Goal: Find specific page/section: Find specific page/section

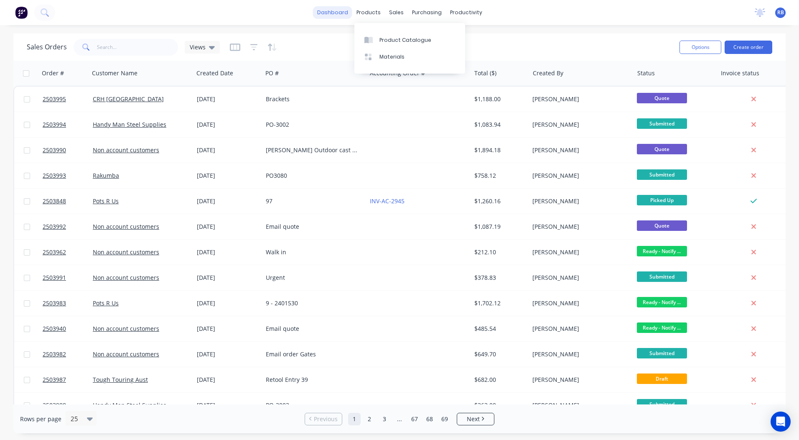
click at [333, 13] on link "dashboard" at bounding box center [332, 12] width 39 height 13
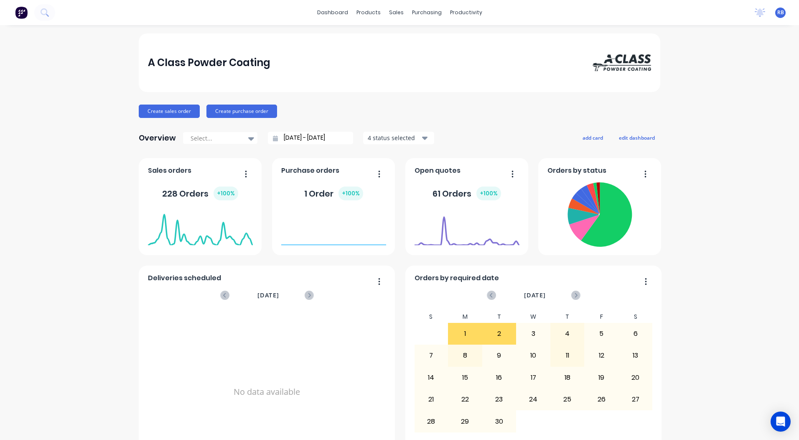
scroll to position [361, 0]
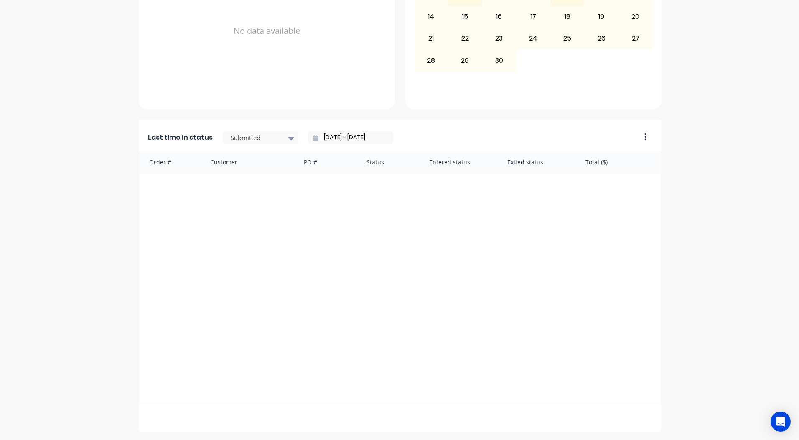
click at [336, 137] on input "[DATE] - [DATE]" at bounding box center [354, 137] width 72 height 13
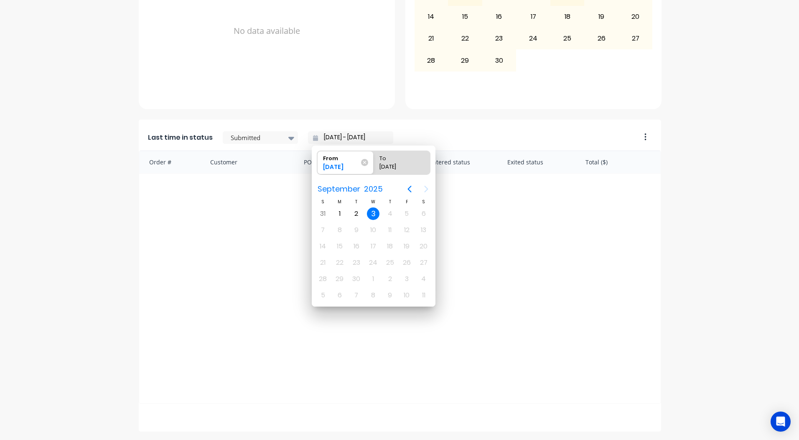
click at [600, 245] on div "Order # Customer PO # Status Entered status Exited status Total ($)" at bounding box center [400, 276] width 522 height 253
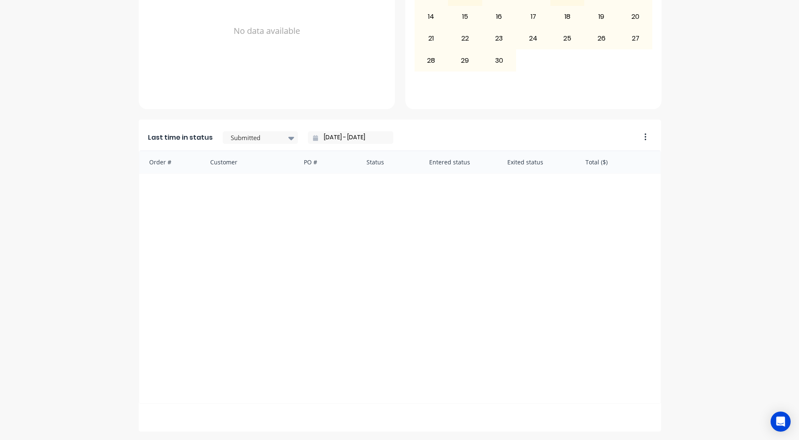
scroll to position [0, 0]
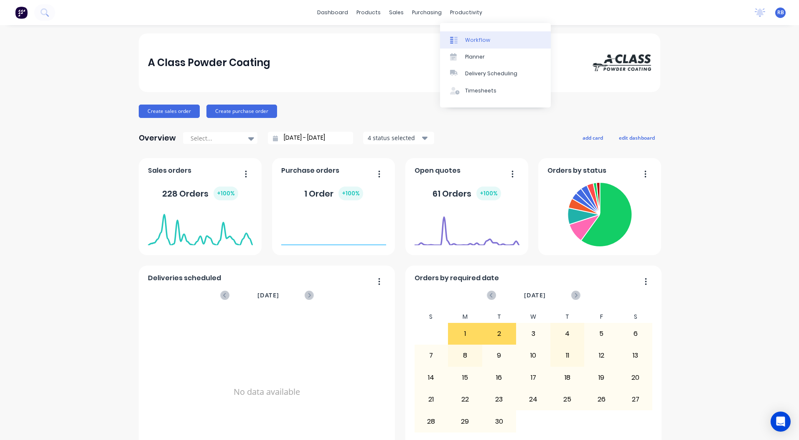
click at [466, 38] on div "Workflow" at bounding box center [477, 40] width 25 height 8
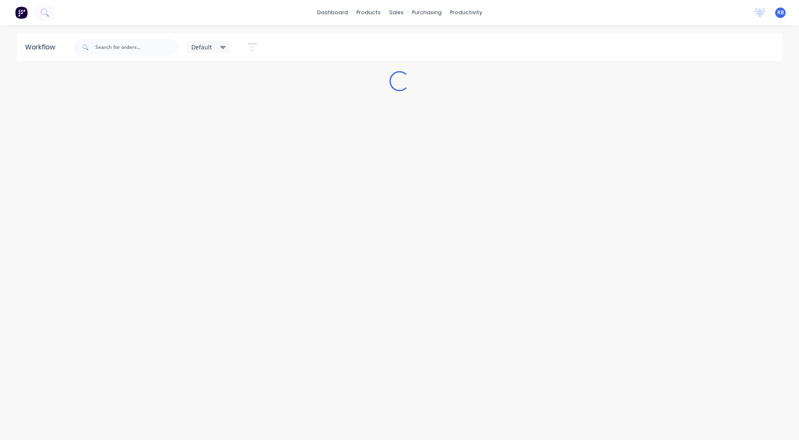
click at [202, 43] on span "Default" at bounding box center [201, 47] width 20 height 9
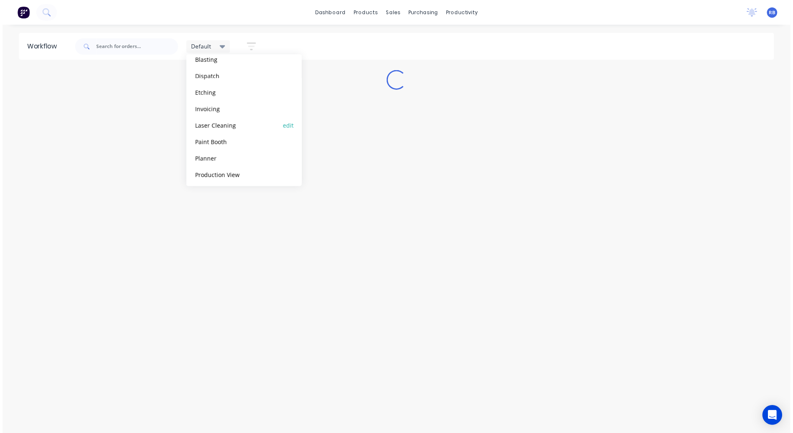
scroll to position [85, 0]
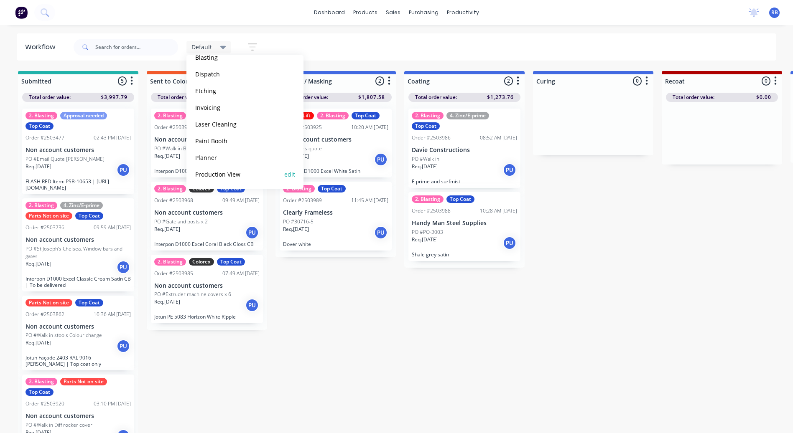
click at [223, 176] on button "Production View" at bounding box center [237, 175] width 89 height 10
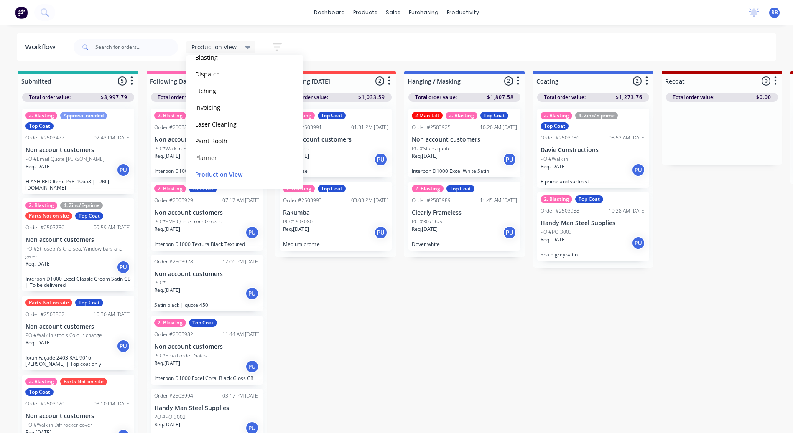
click at [388, 55] on div "Production View Save new view None edit Default (Default) edit Blasting edit Di…" at bounding box center [424, 47] width 704 height 25
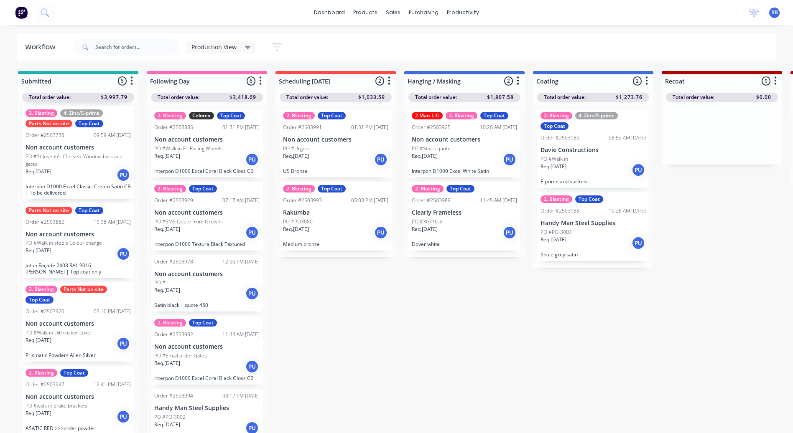
scroll to position [93, 0]
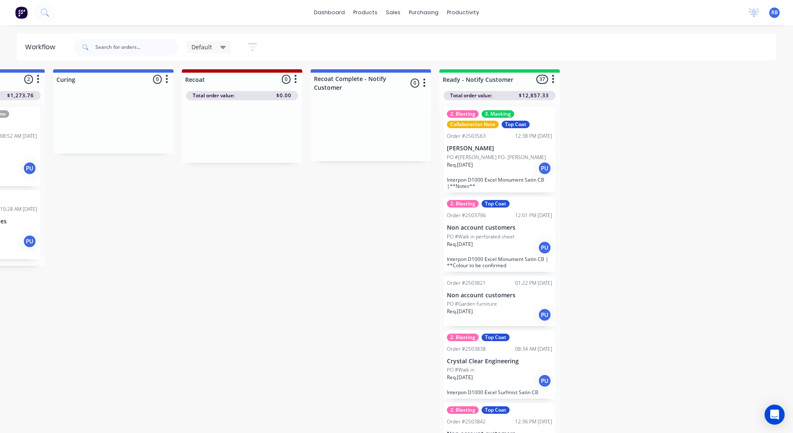
scroll to position [8, 0]
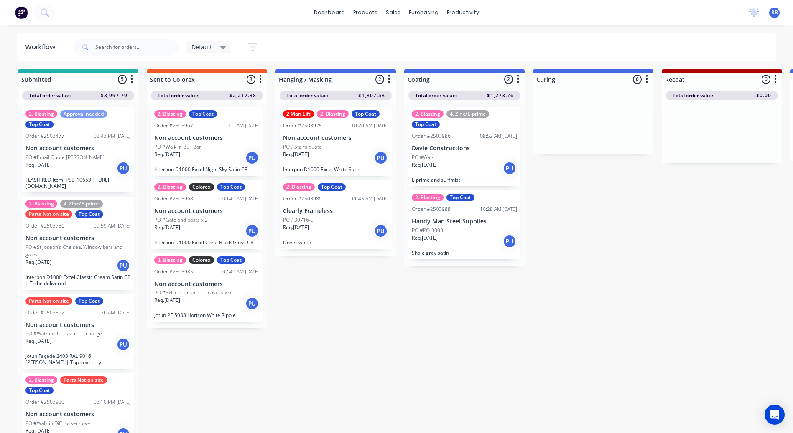
click at [218, 51] on div "Default" at bounding box center [208, 47] width 45 height 13
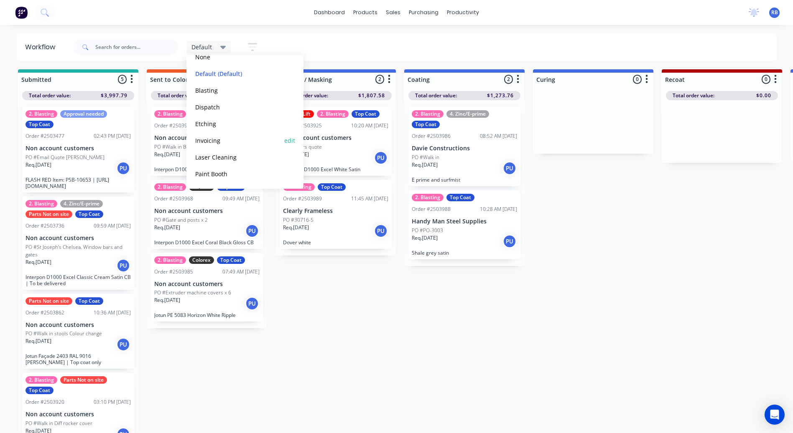
scroll to position [85, 0]
click at [230, 176] on button "Production View" at bounding box center [237, 175] width 89 height 10
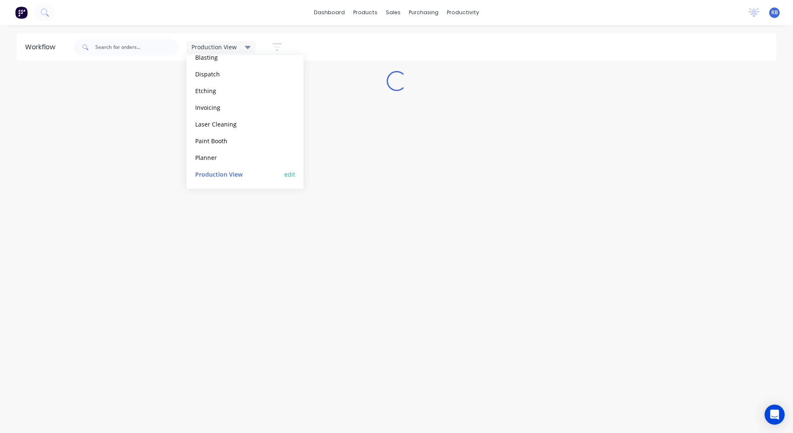
scroll to position [0, 0]
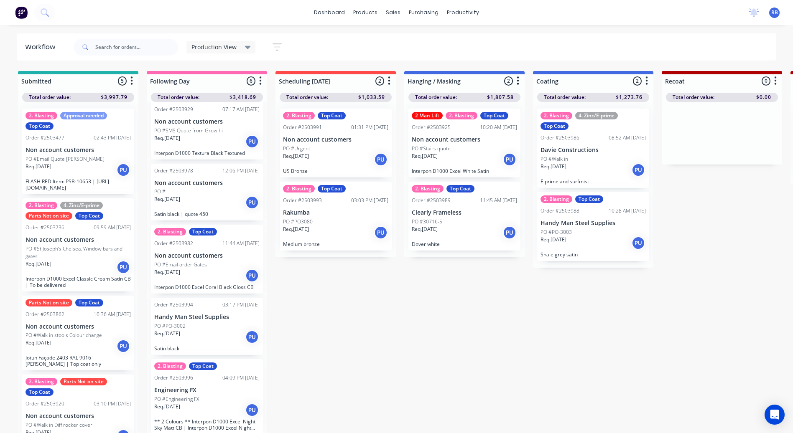
scroll to position [8, 0]
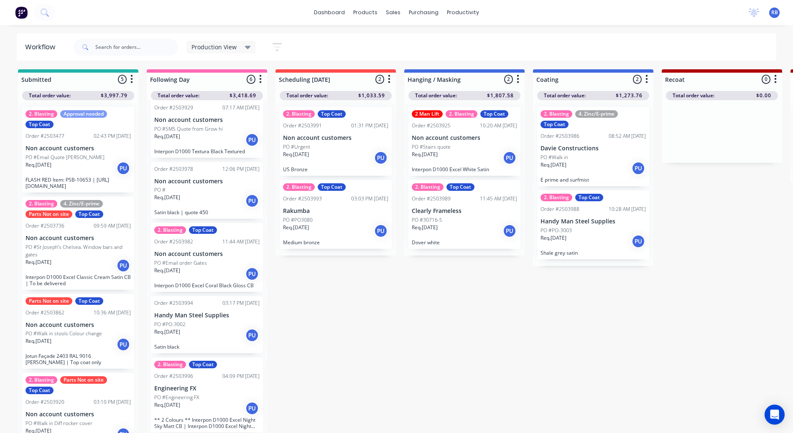
click at [216, 401] on div "Req. 02/09/25 PU" at bounding box center [206, 408] width 105 height 14
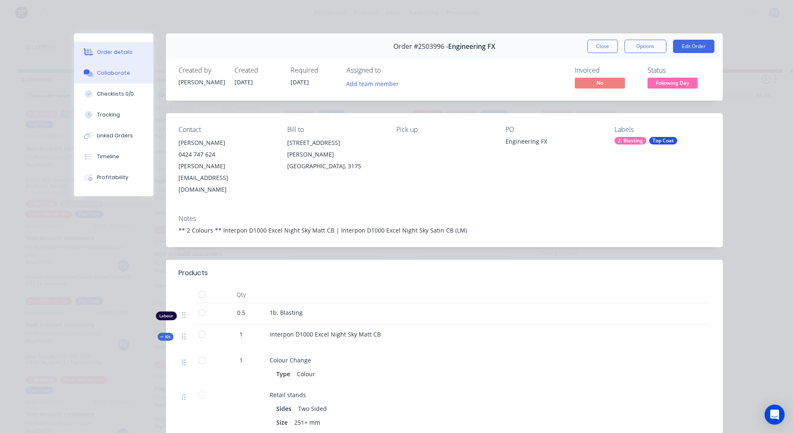
click at [103, 73] on div "Collaborate" at bounding box center [113, 73] width 33 height 8
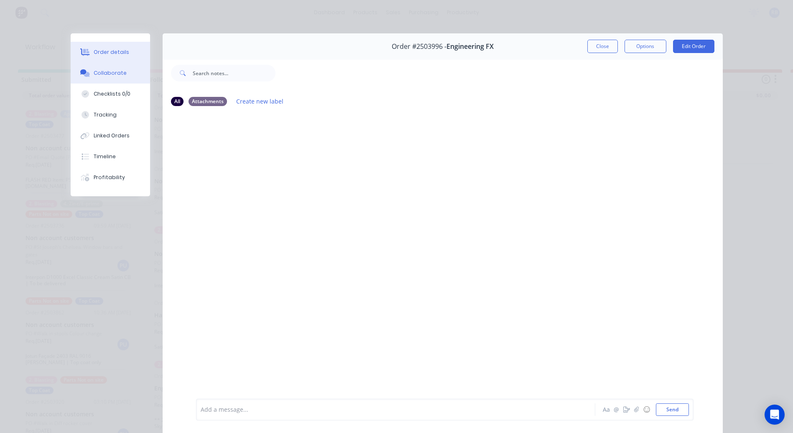
click at [120, 59] on button "Order details" at bounding box center [110, 52] width 79 height 21
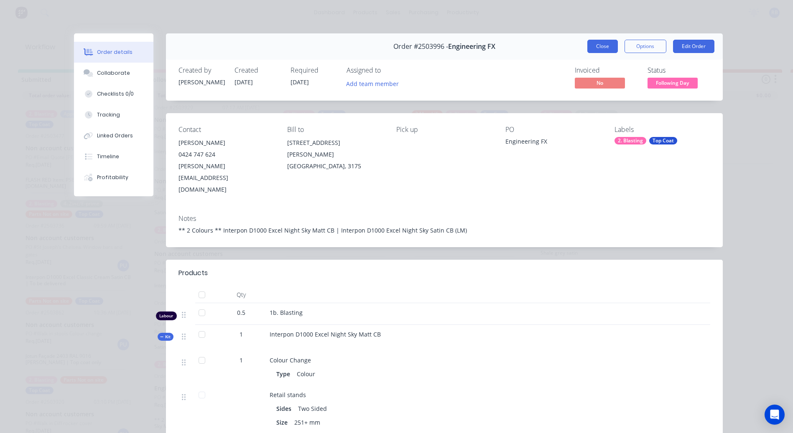
click at [609, 44] on button "Close" at bounding box center [602, 46] width 30 height 13
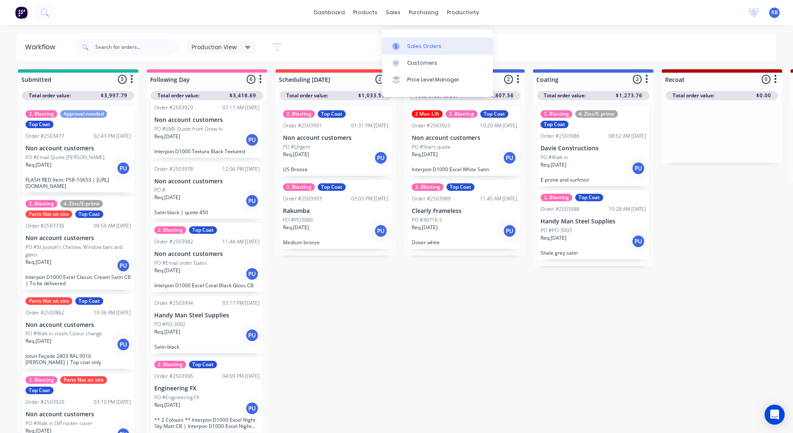
click at [409, 43] on div "Sales Orders" at bounding box center [424, 47] width 34 height 8
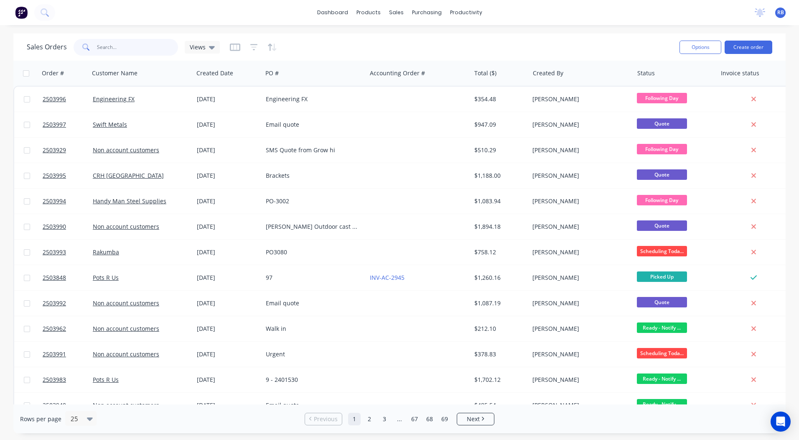
click at [100, 48] on input "text" at bounding box center [137, 47] width 81 height 17
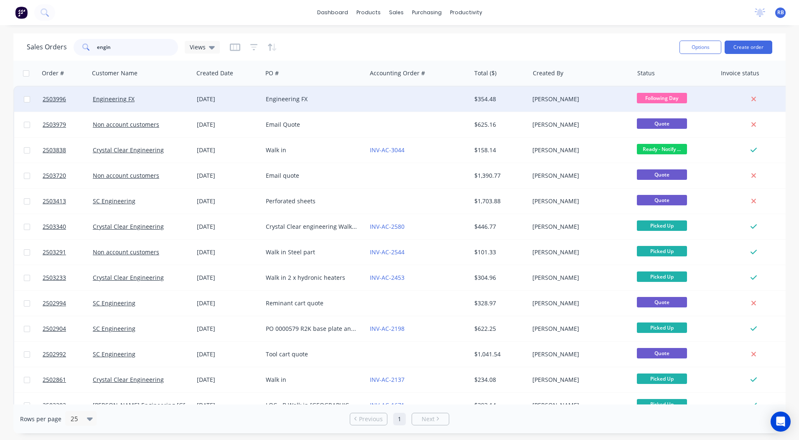
type input "engin"
click at [372, 91] on div at bounding box center [418, 98] width 104 height 25
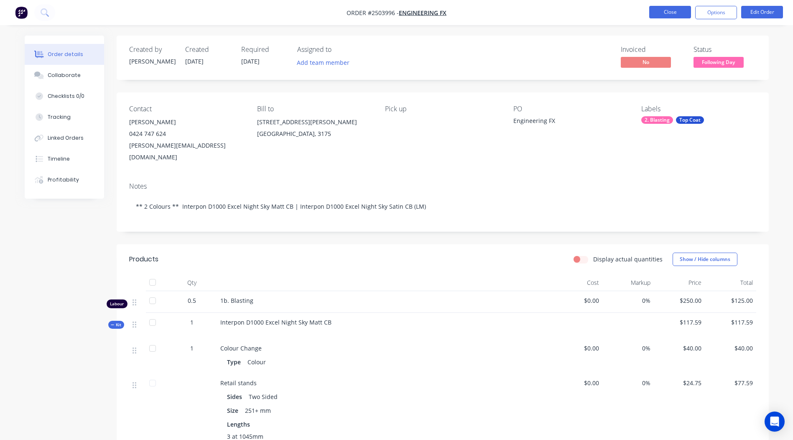
click at [669, 15] on button "Close" at bounding box center [670, 12] width 42 height 13
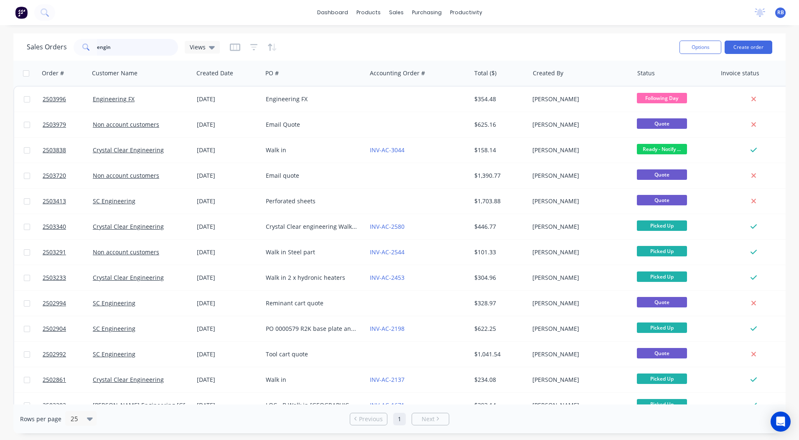
click at [25, 48] on div "Sales Orders engin Views Options Create order" at bounding box center [399, 46] width 772 height 27
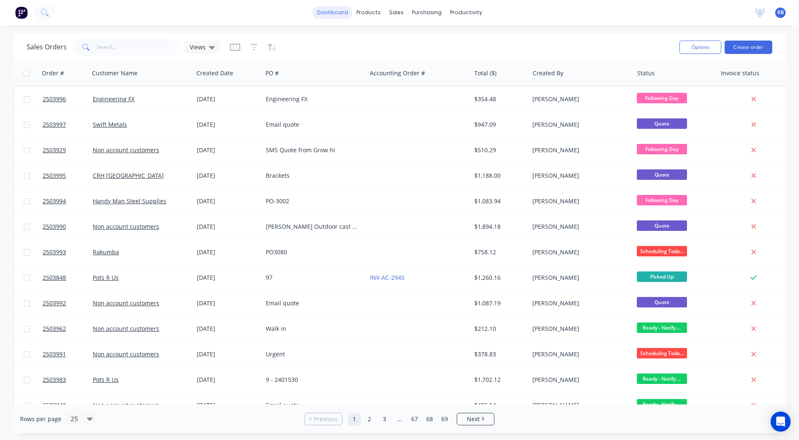
click at [332, 14] on link "dashboard" at bounding box center [332, 12] width 39 height 13
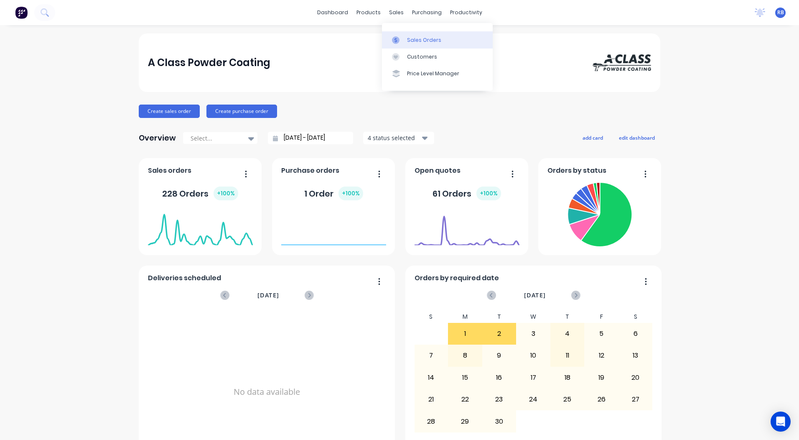
click at [418, 41] on div "Sales Orders" at bounding box center [424, 40] width 34 height 8
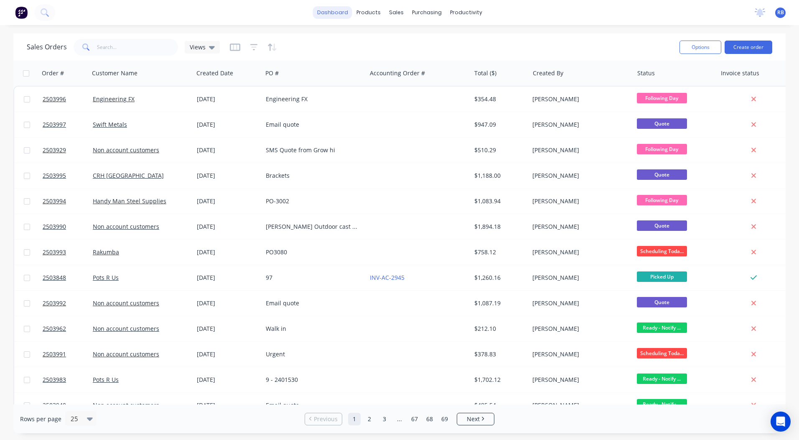
click at [330, 18] on link "dashboard" at bounding box center [332, 12] width 39 height 13
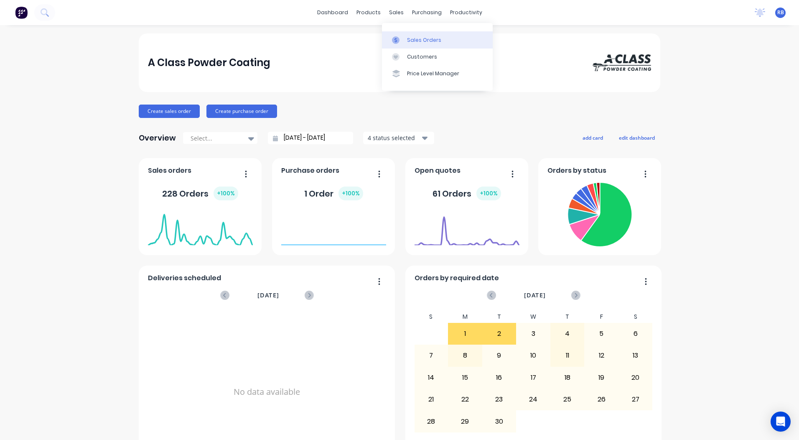
click at [401, 37] on div at bounding box center [398, 40] width 13 height 8
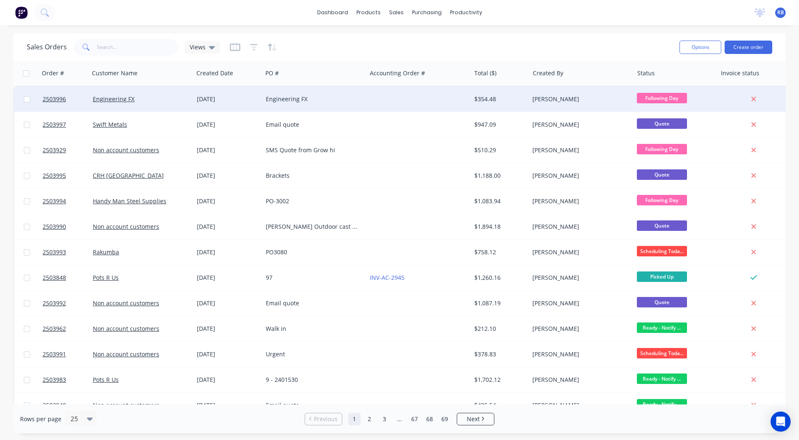
click at [389, 96] on div at bounding box center [418, 98] width 104 height 25
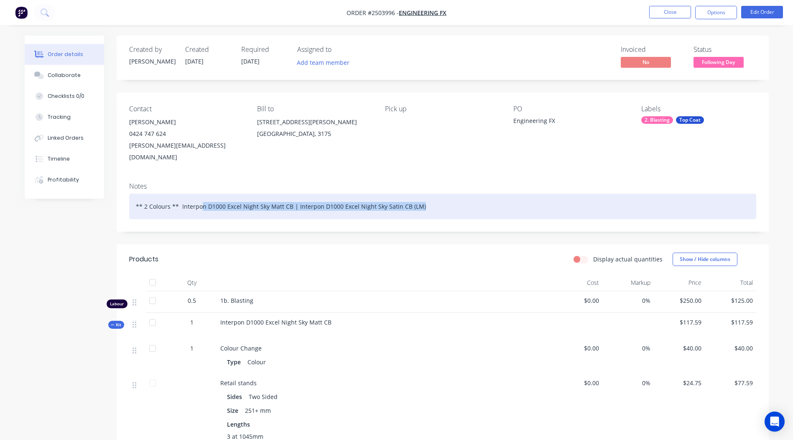
drag, startPoint x: 376, startPoint y: 208, endPoint x: 5, endPoint y: 198, distance: 370.7
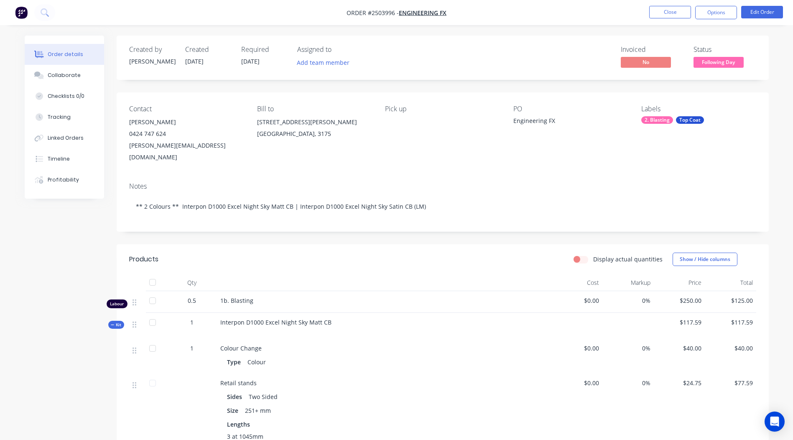
click at [241, 163] on div "Contact [PERSON_NAME] [PHONE_NUMBER] [EMAIL_ADDRESS][DOMAIN_NAME] Bill to [STRE…" at bounding box center [443, 133] width 652 height 83
click at [56, 71] on div "Collaborate" at bounding box center [64, 75] width 33 height 8
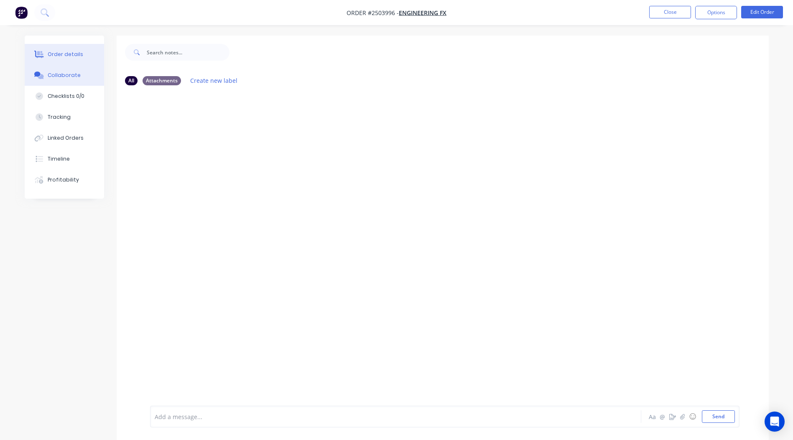
click at [69, 55] on div "Order details" at bounding box center [66, 55] width 36 height 8
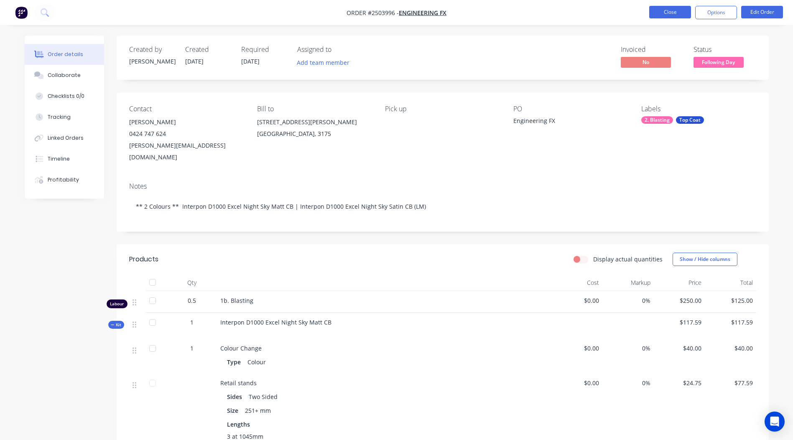
click at [675, 11] on button "Close" at bounding box center [670, 12] width 42 height 13
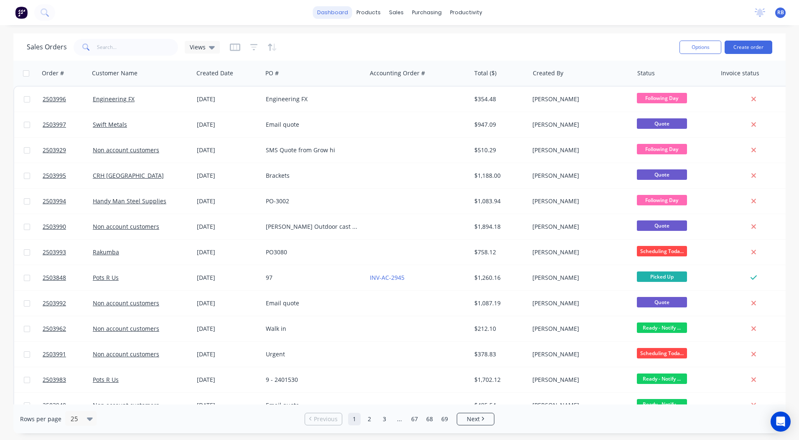
click at [335, 18] on link "dashboard" at bounding box center [332, 12] width 39 height 13
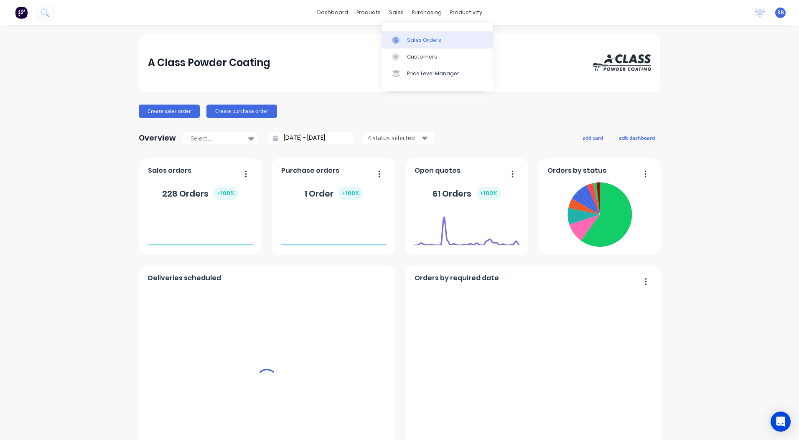
click at [409, 38] on div "Sales Orders" at bounding box center [424, 40] width 34 height 8
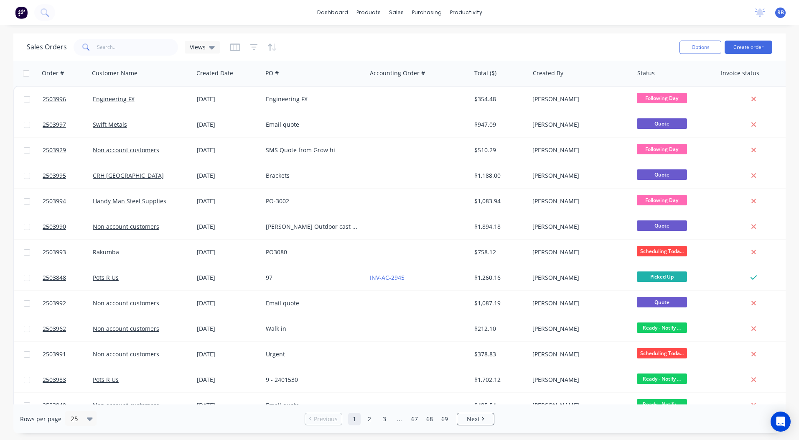
click at [343, 3] on div "dashboard products sales purchasing productivity dashboard products Product Cat…" at bounding box center [399, 12] width 799 height 25
click at [342, 6] on link "dashboard" at bounding box center [332, 12] width 39 height 13
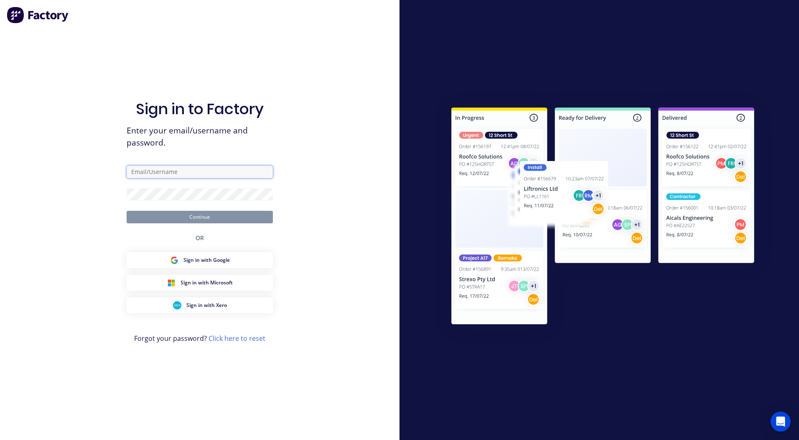
click at [165, 174] on input "text" at bounding box center [200, 171] width 146 height 13
drag, startPoint x: 269, startPoint y: 171, endPoint x: 202, endPoint y: 175, distance: 67.4
click at [202, 175] on input "rorybjarnason@outlook.comzotpa2-rowbys-comFob!" at bounding box center [200, 171] width 146 height 13
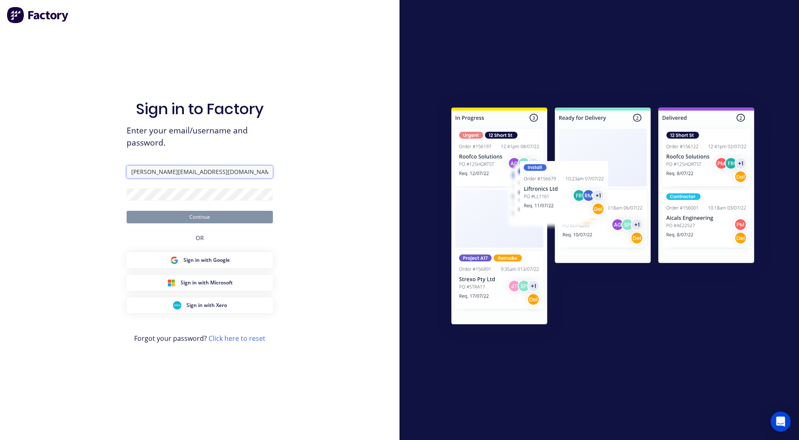
type input "rorybjarnason@outlook.com"
click at [194, 220] on button "Continue" at bounding box center [200, 217] width 146 height 13
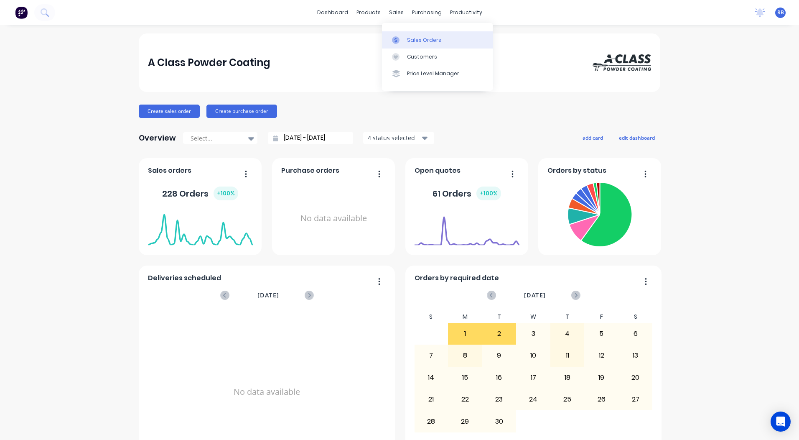
click at [400, 33] on link "Sales Orders" at bounding box center [437, 39] width 111 height 17
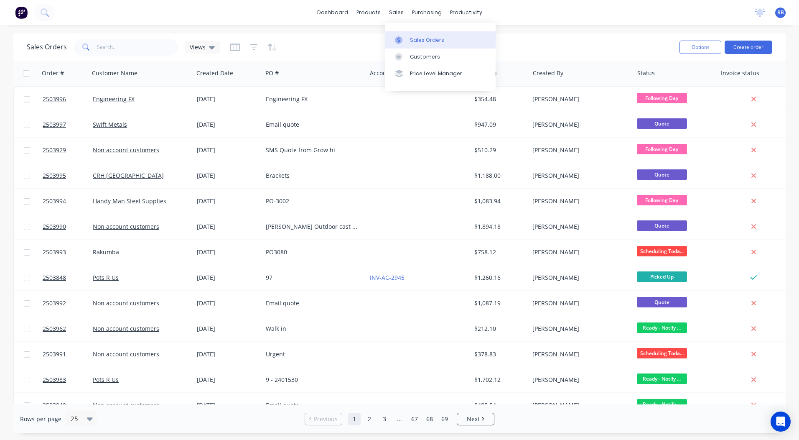
click at [419, 38] on div "Sales Orders" at bounding box center [427, 40] width 34 height 8
click at [340, 15] on link "dashboard" at bounding box center [332, 12] width 39 height 13
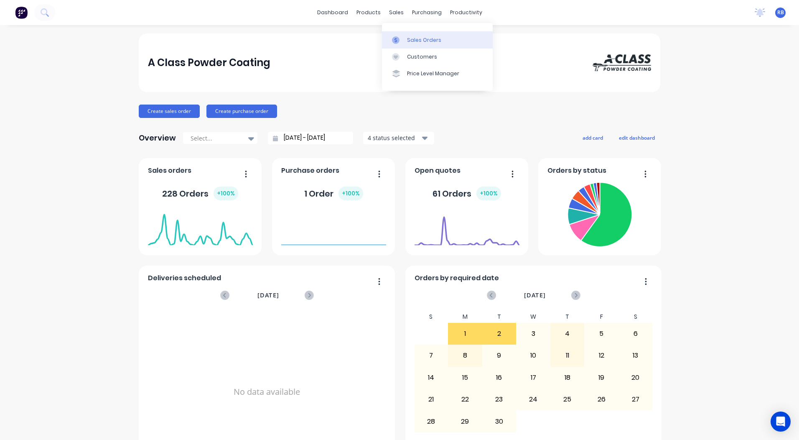
click at [408, 39] on div "Sales Orders" at bounding box center [424, 40] width 34 height 8
